Goal: Information Seeking & Learning: Learn about a topic

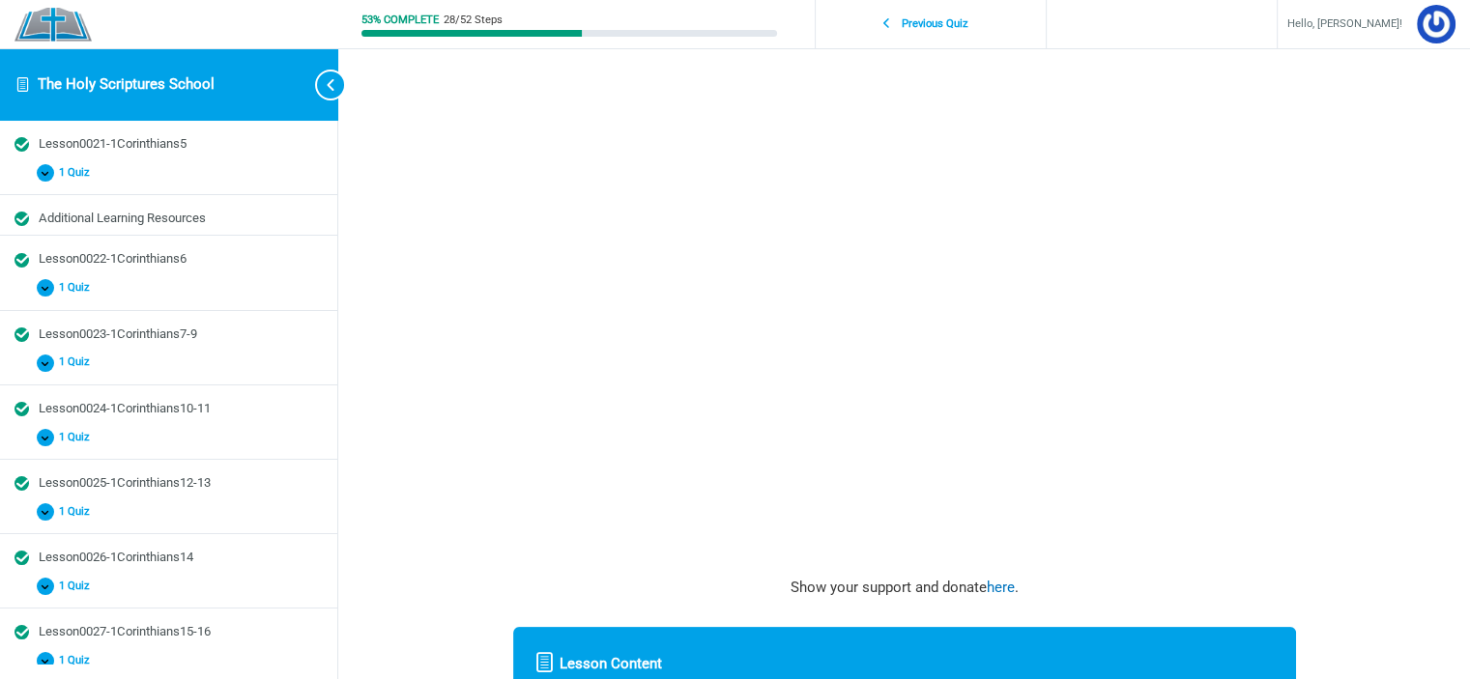
click at [68, 13] on img at bounding box center [52, 25] width 77 height 34
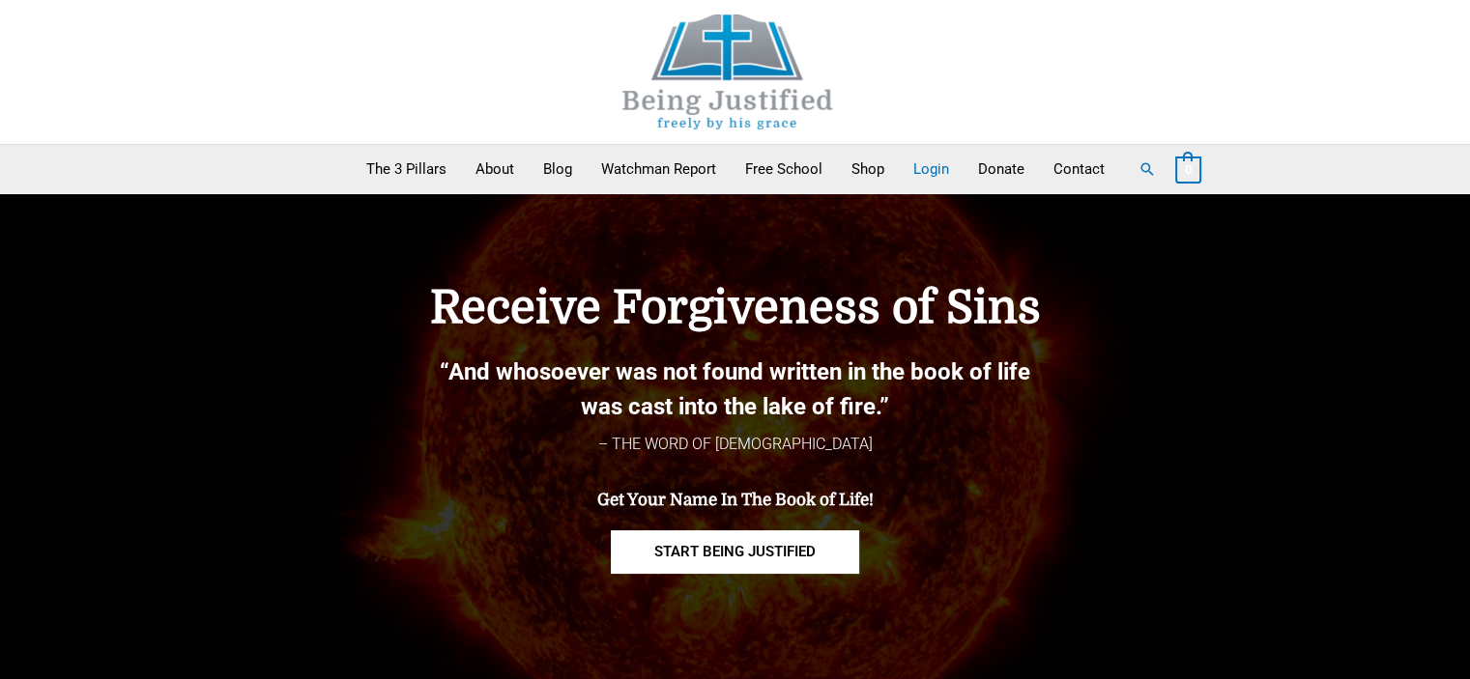
click at [919, 171] on link "Login" at bounding box center [931, 169] width 65 height 48
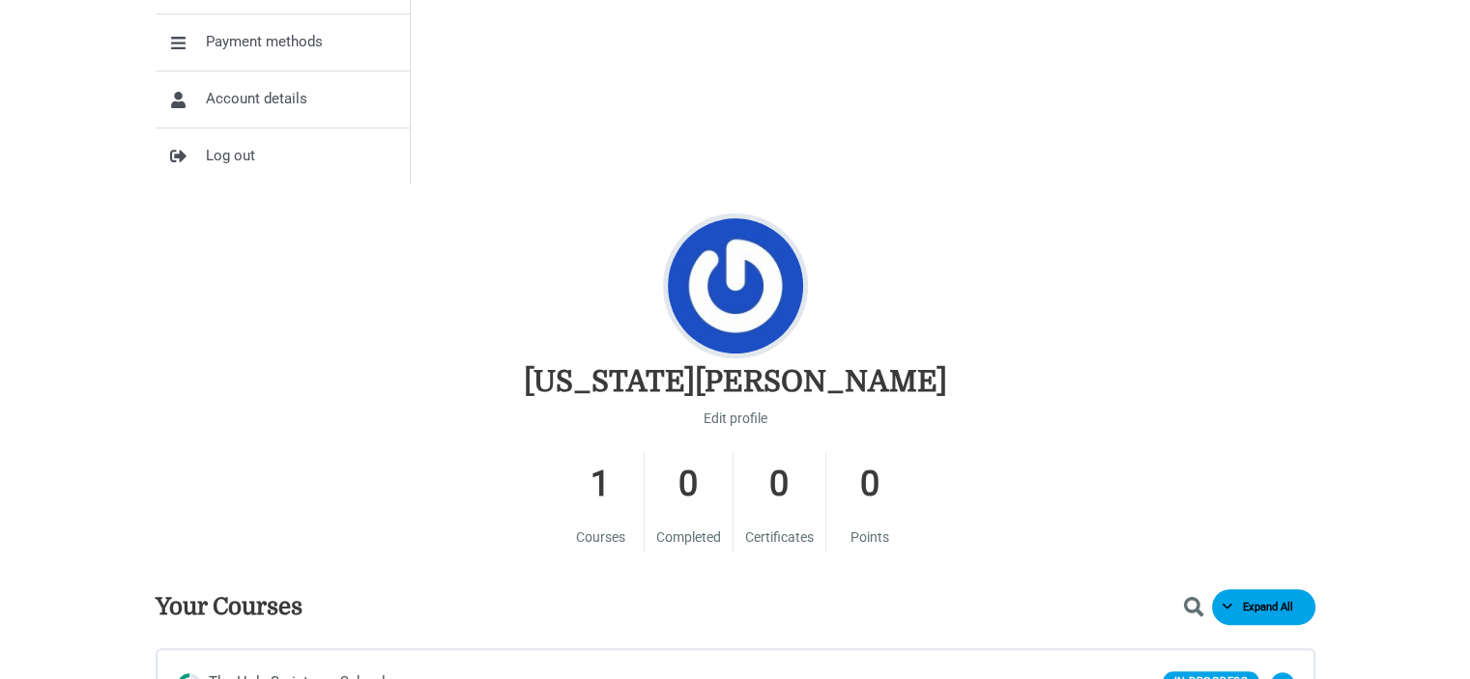
scroll to position [773, 0]
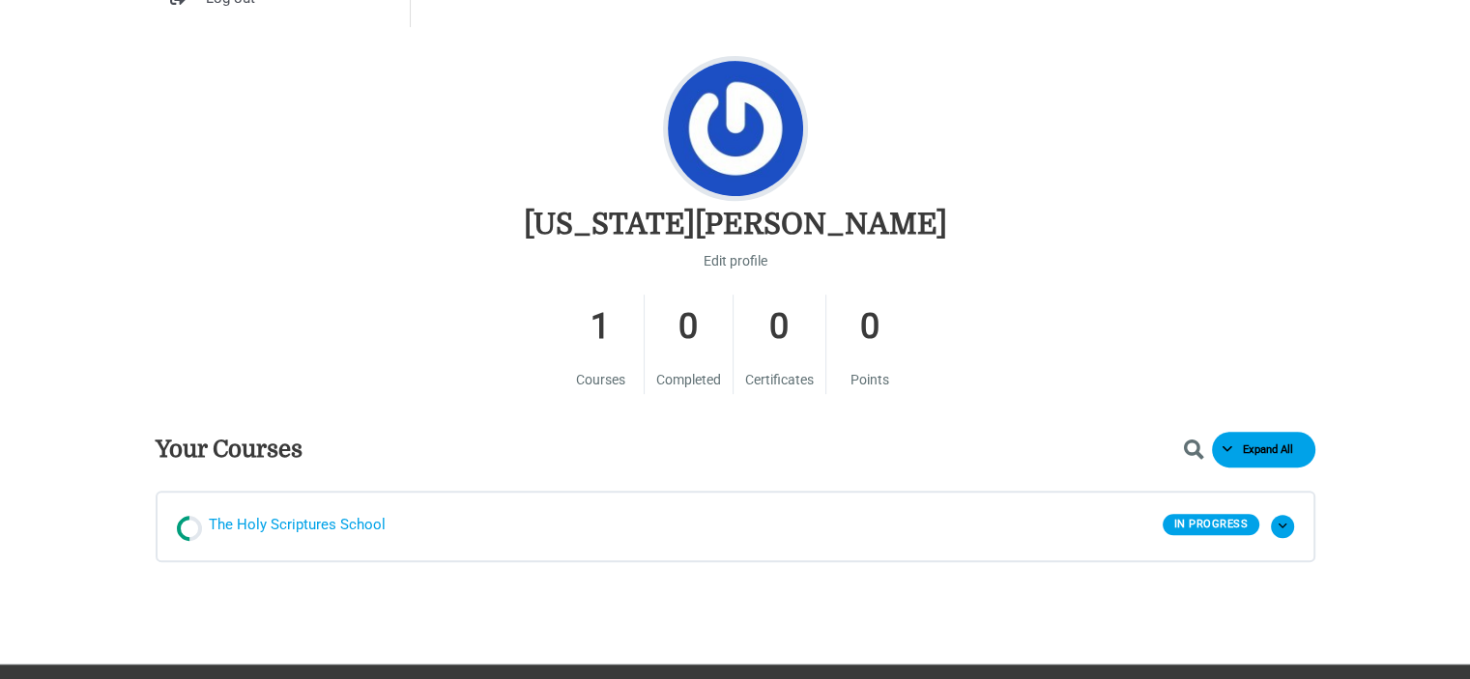
click at [249, 536] on span "The Holy Scriptures School" at bounding box center [297, 526] width 177 height 29
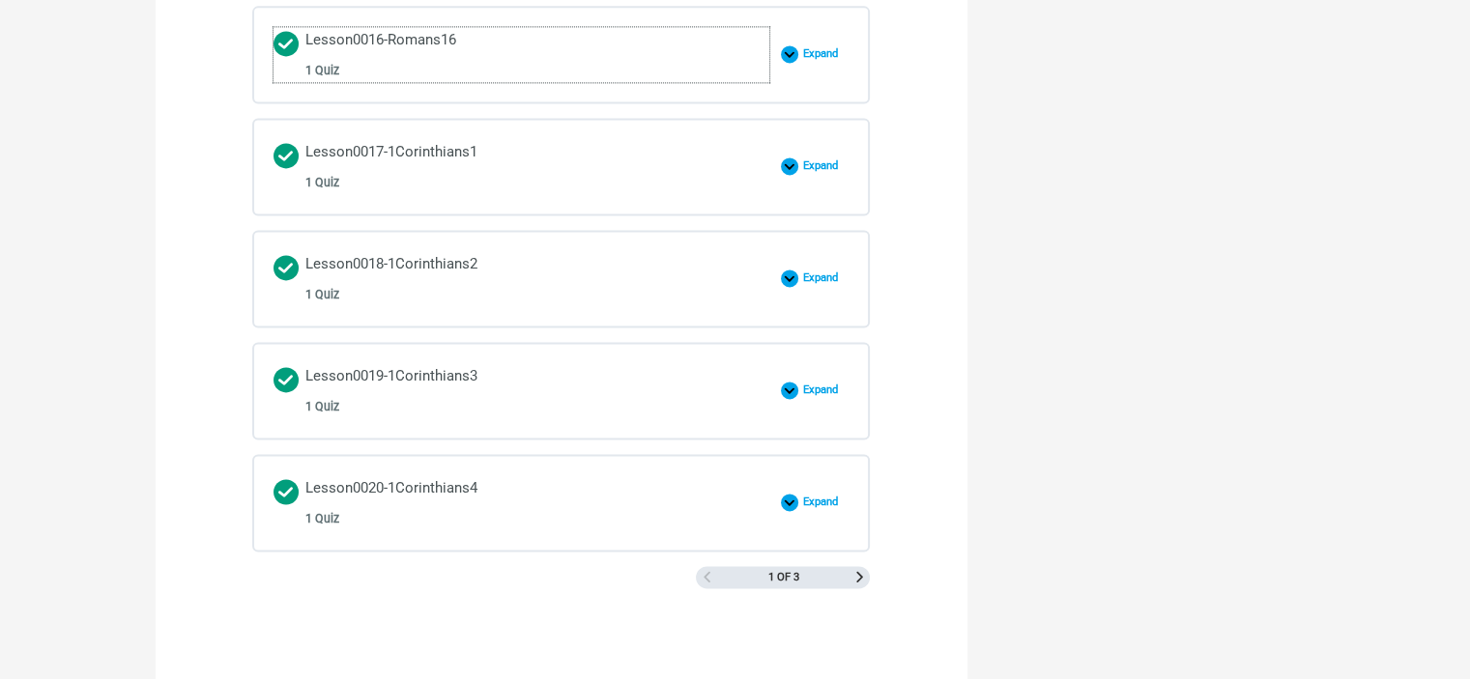
scroll to position [2802, 0]
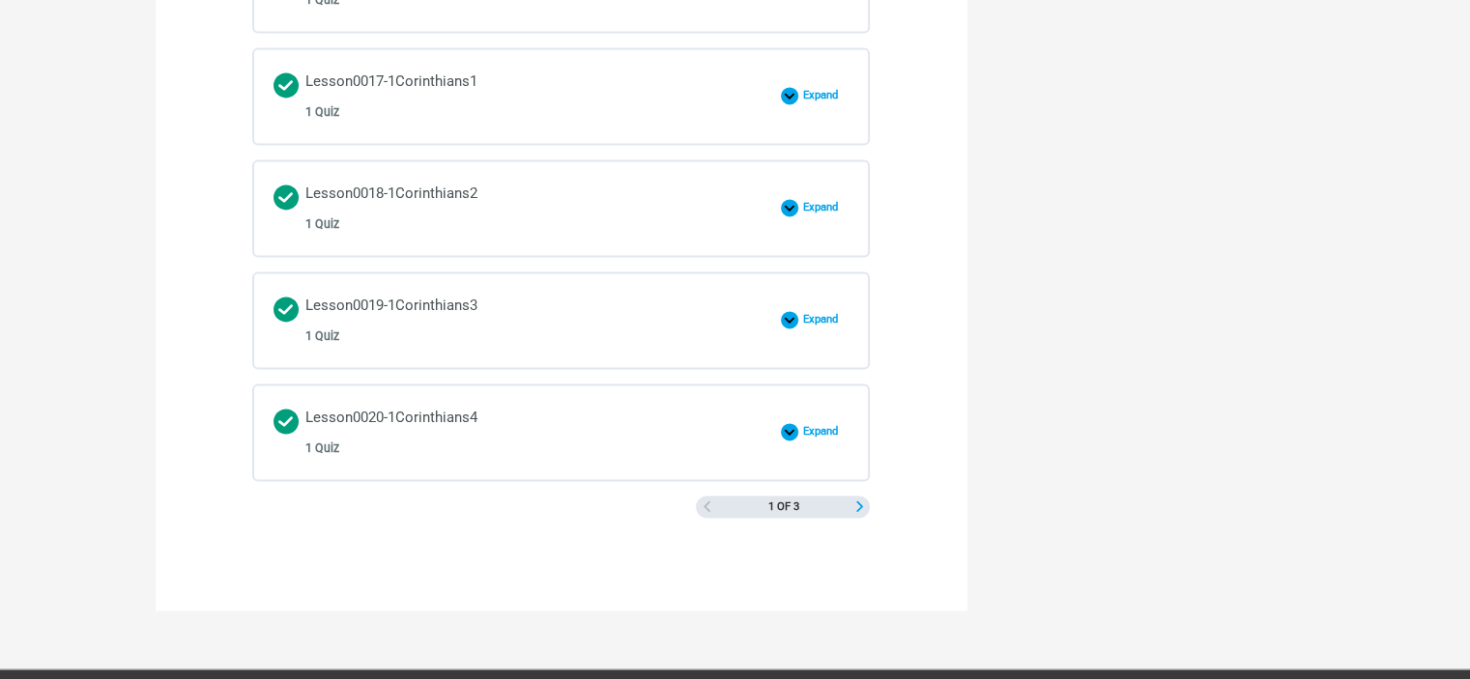
click at [854, 502] on span "Next Page" at bounding box center [859, 507] width 11 height 11
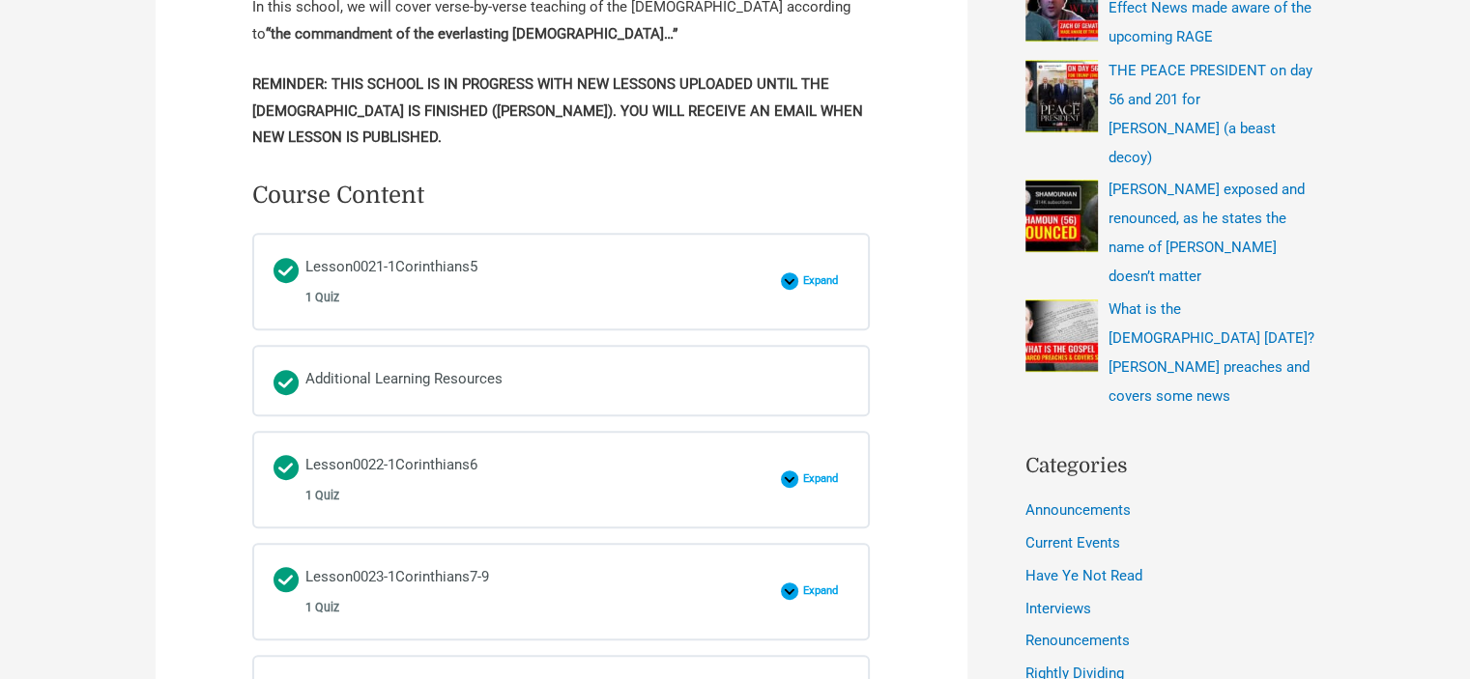
scroll to position [676, 0]
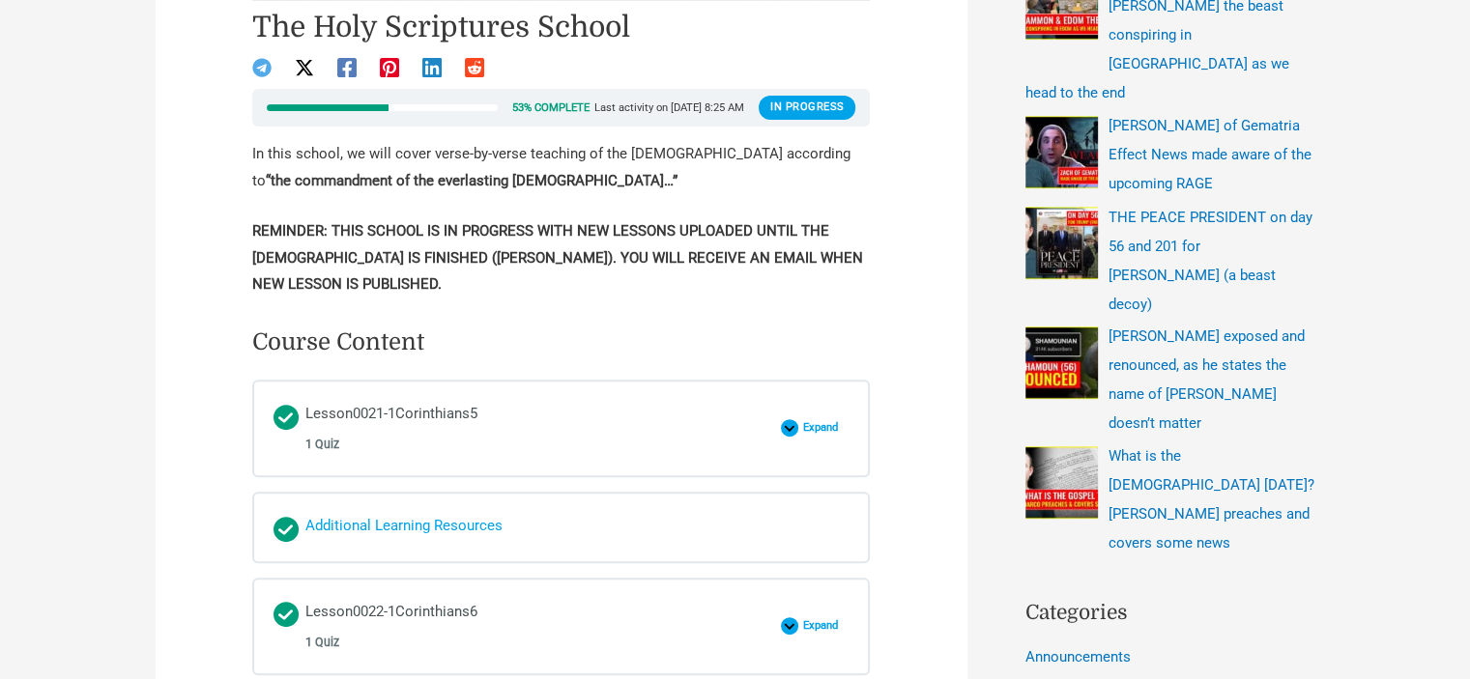
click at [391, 521] on div "Additional Learning Resources" at bounding box center [403, 527] width 197 height 29
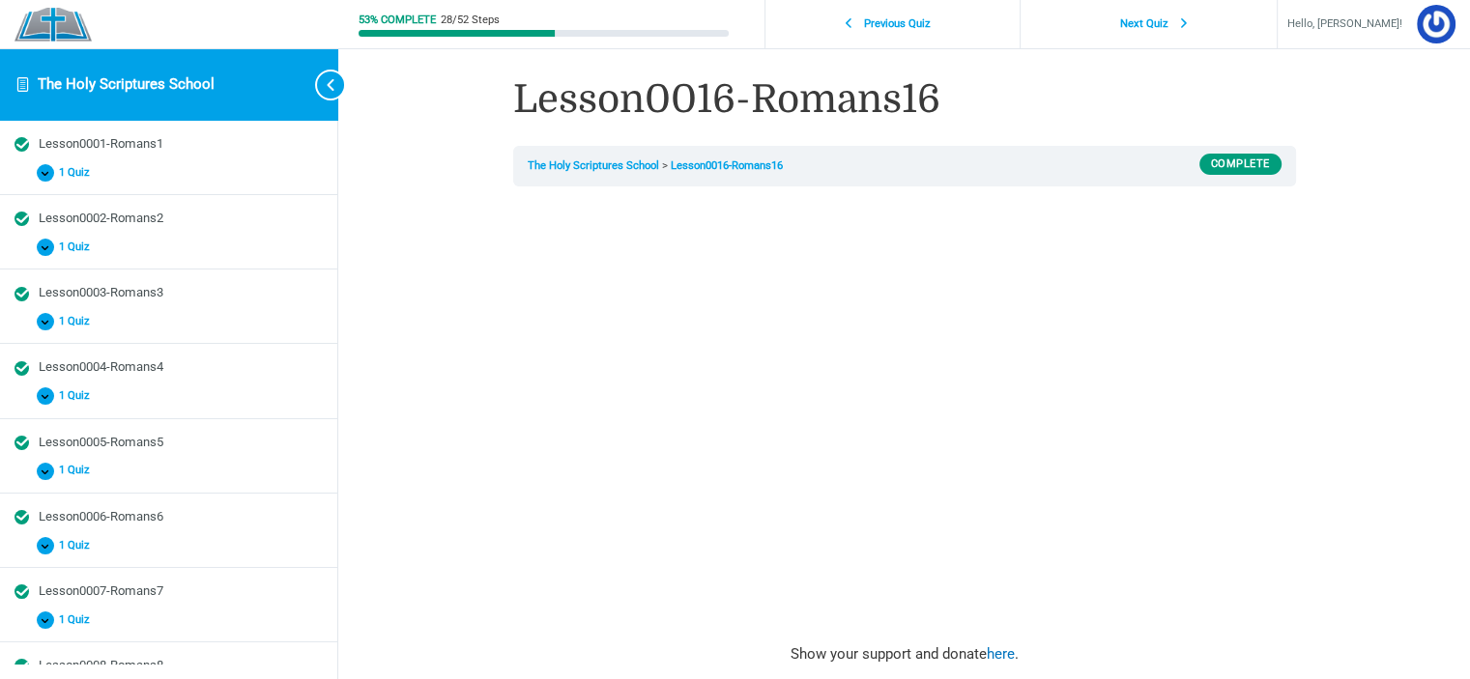
scroll to position [822, 0]
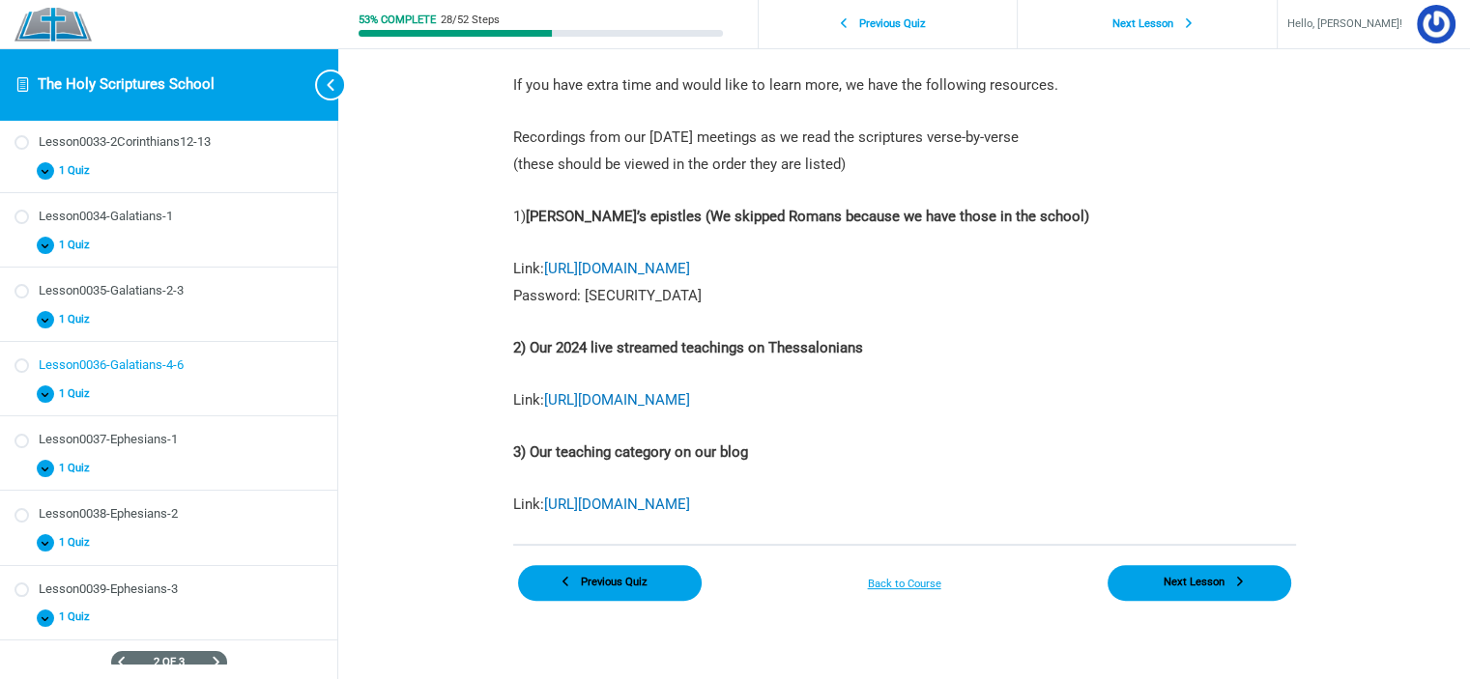
scroll to position [1040, 0]
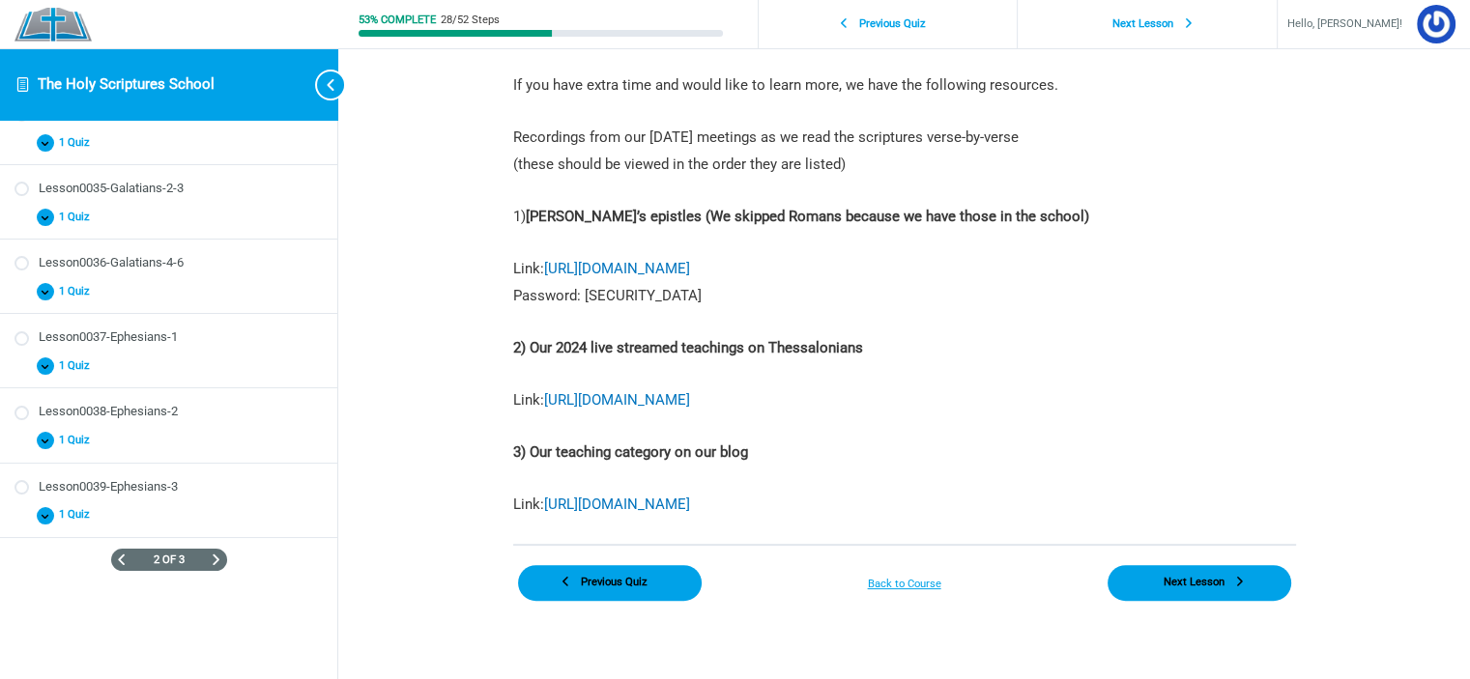
click at [211, 555] on span "Next Page" at bounding box center [216, 560] width 11 height 11
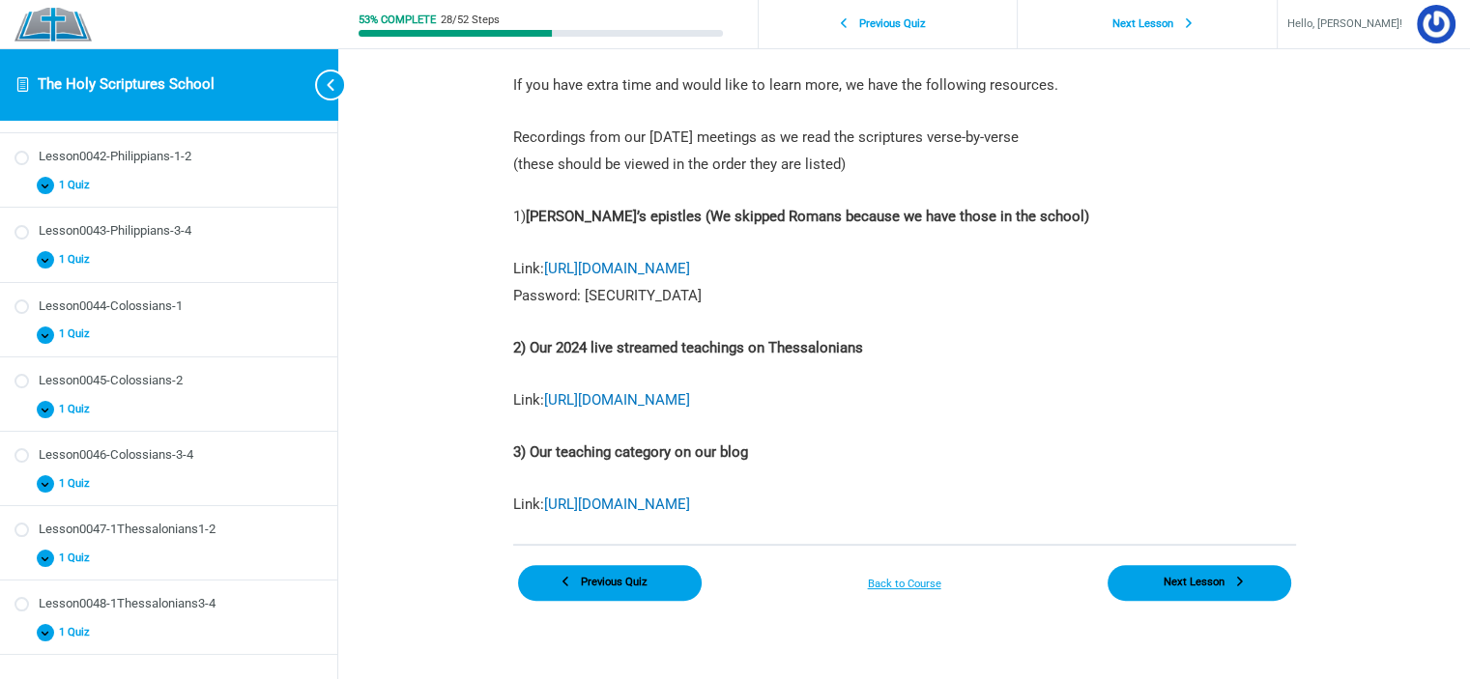
scroll to position [479, 0]
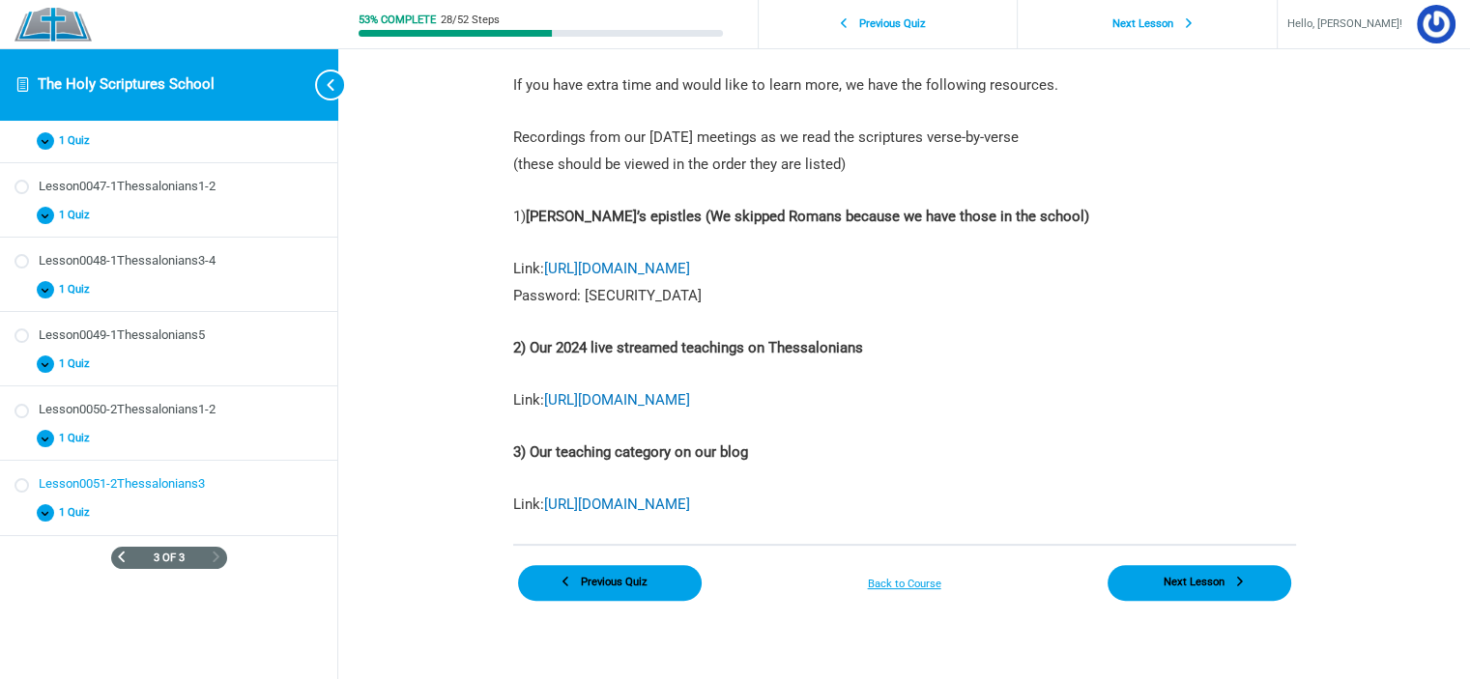
click at [209, 482] on div "Lesson0051-2Thessalonians3" at bounding box center [181, 484] width 284 height 18
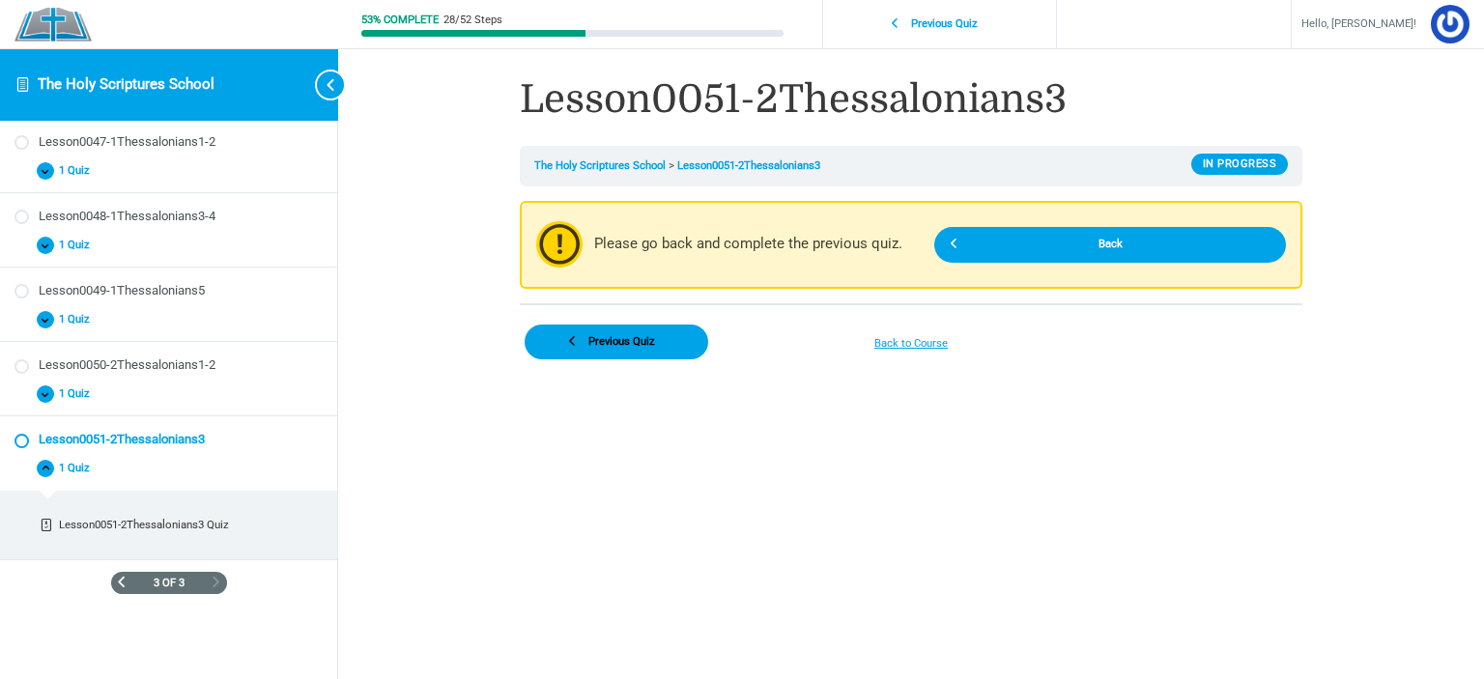
scroll to position [525, 0]
